Goal: Task Accomplishment & Management: Complete application form

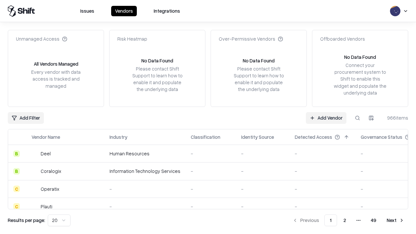
click at [326, 118] on link "Add Vendor" at bounding box center [326, 118] width 41 height 12
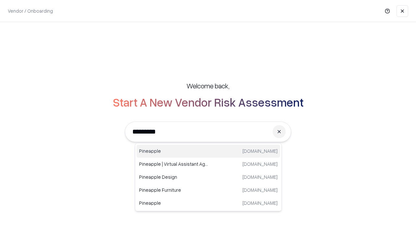
click at [208, 151] on div "Pineapple [DOMAIN_NAME]" at bounding box center [209, 151] width 144 height 13
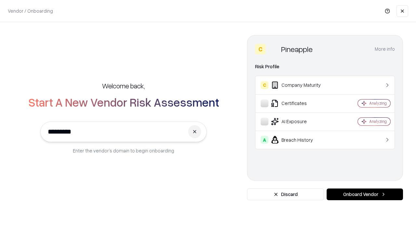
type input "*********"
click at [365, 194] on button "Onboard Vendor" at bounding box center [365, 195] width 76 height 12
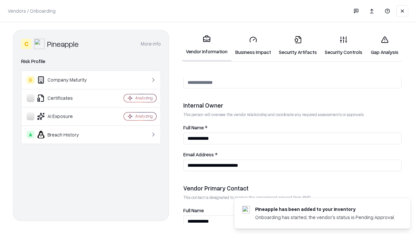
scroll to position [337, 0]
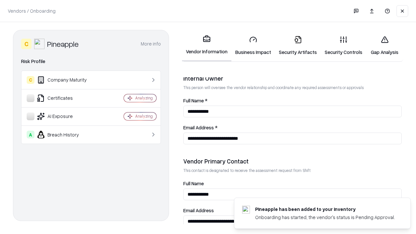
click at [253, 46] on link "Business Impact" at bounding box center [254, 46] width 44 height 30
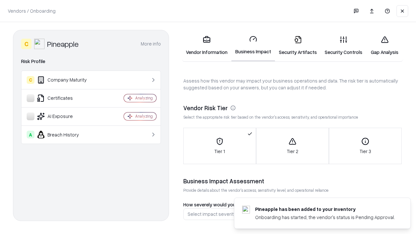
click at [298, 46] on link "Security Artifacts" at bounding box center [298, 46] width 46 height 30
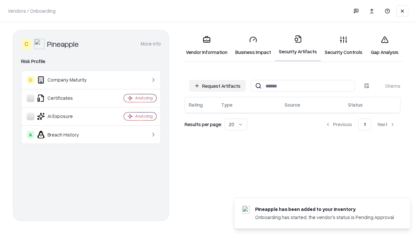
click at [218, 86] on button "Request Artifacts" at bounding box center [217, 86] width 57 height 12
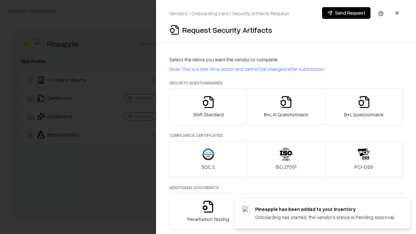
click at [208, 107] on icon "button" at bounding box center [208, 102] width 13 height 13
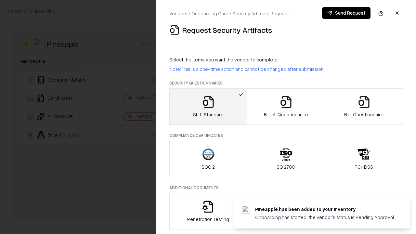
click at [346, 13] on button "Send Request" at bounding box center [346, 13] width 48 height 12
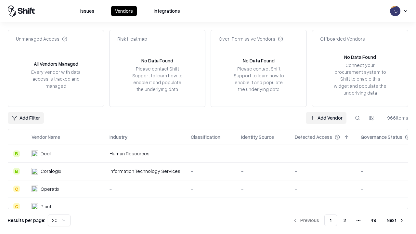
click at [358, 118] on button at bounding box center [358, 118] width 12 height 12
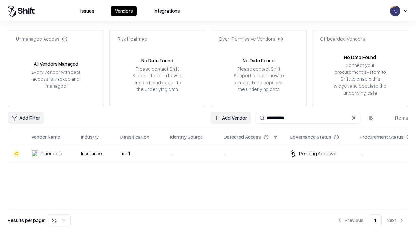
type input "*********"
click at [212, 153] on div "-" at bounding box center [191, 153] width 43 height 7
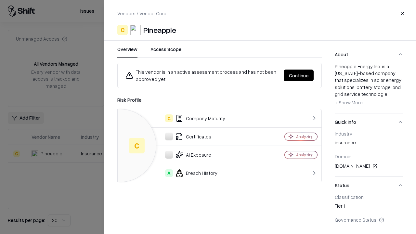
click at [299, 75] on button "Continue" at bounding box center [299, 76] width 30 height 12
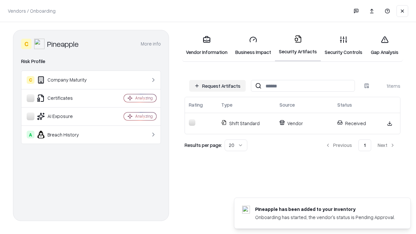
click at [344, 46] on link "Security Controls" at bounding box center [344, 46] width 46 height 30
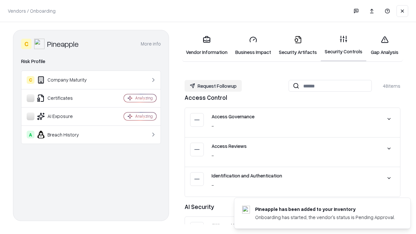
click at [213, 86] on button "Request Followup" at bounding box center [213, 86] width 57 height 12
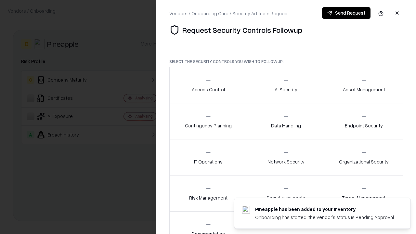
click at [208, 85] on div "Access Control" at bounding box center [208, 85] width 33 height 16
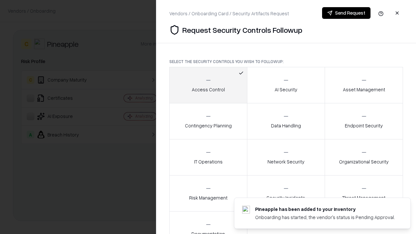
click at [346, 13] on button "Send Request" at bounding box center [346, 13] width 48 height 12
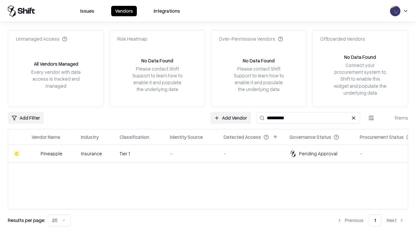
type input "*********"
click at [212, 153] on div "-" at bounding box center [191, 153] width 43 height 7
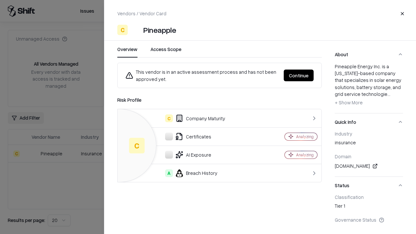
click at [299, 75] on button "Continue" at bounding box center [299, 76] width 30 height 12
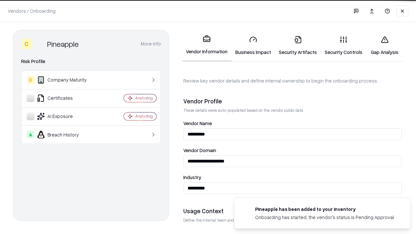
click at [385, 46] on link "Gap Analysis" at bounding box center [384, 46] width 37 height 30
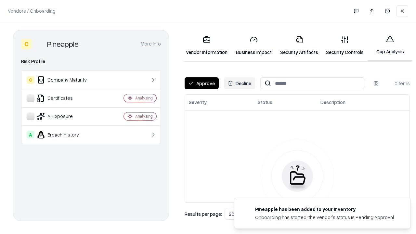
click at [202, 83] on button "Approve" at bounding box center [202, 83] width 34 height 12
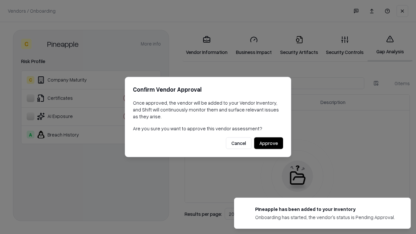
click at [269, 143] on button "Approve" at bounding box center [268, 144] width 29 height 12
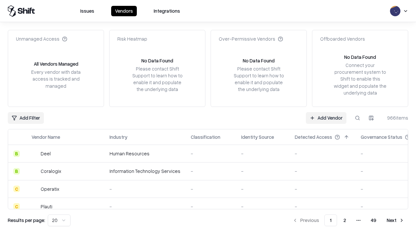
type input "*********"
click at [326, 118] on link "Add Vendor" at bounding box center [326, 118] width 41 height 12
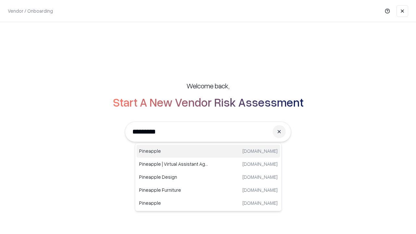
click at [208, 151] on div "Pineapple [DOMAIN_NAME]" at bounding box center [209, 151] width 144 height 13
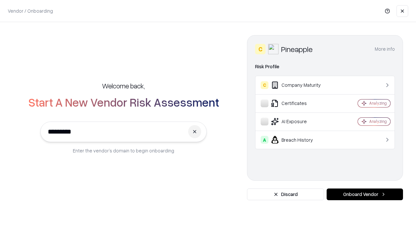
type input "*********"
click at [365, 194] on button "Onboard Vendor" at bounding box center [365, 195] width 76 height 12
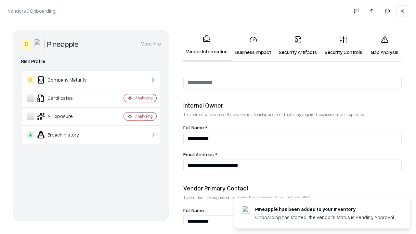
scroll to position [337, 0]
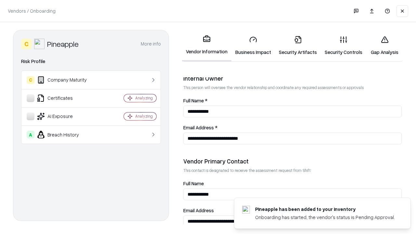
click at [385, 46] on link "Gap Analysis" at bounding box center [384, 46] width 37 height 30
